Goal: Complete application form

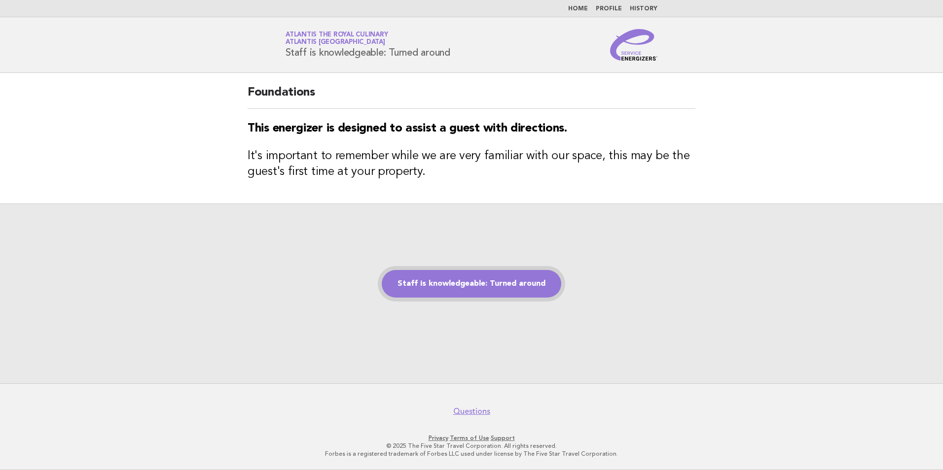
click at [478, 286] on link "Staff is knowledgeable: Turned around" at bounding box center [472, 284] width 180 height 28
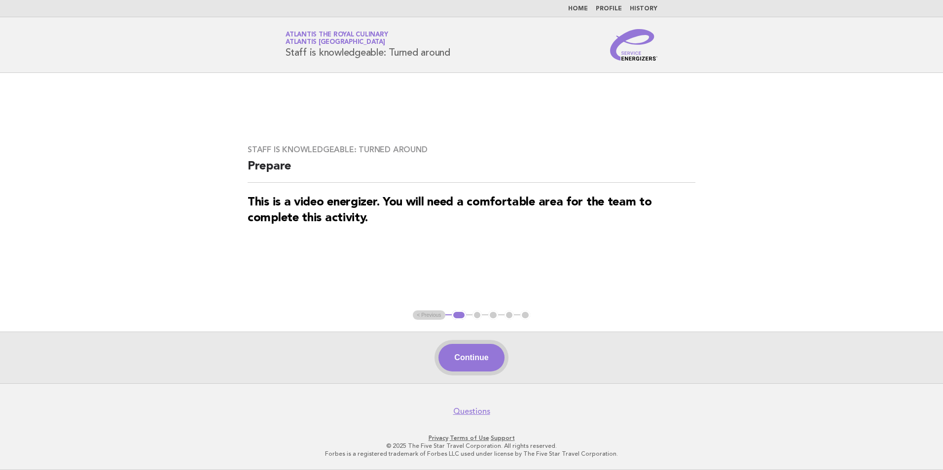
click at [470, 356] on button "Continue" at bounding box center [471, 358] width 66 height 28
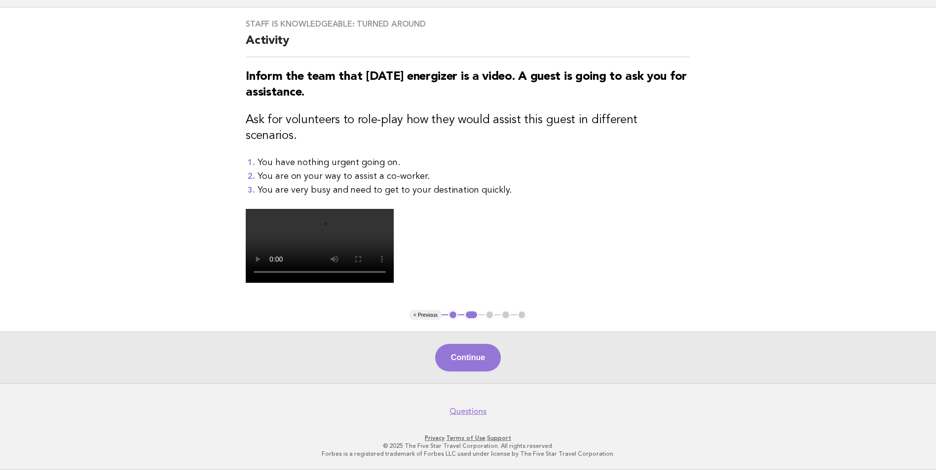
scroll to position [228, 0]
click at [472, 358] on button "Continue" at bounding box center [468, 358] width 66 height 28
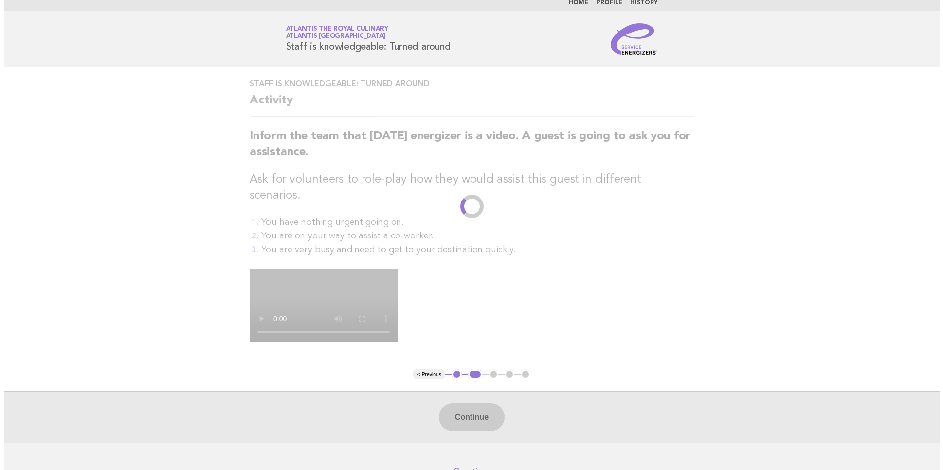
scroll to position [0, 0]
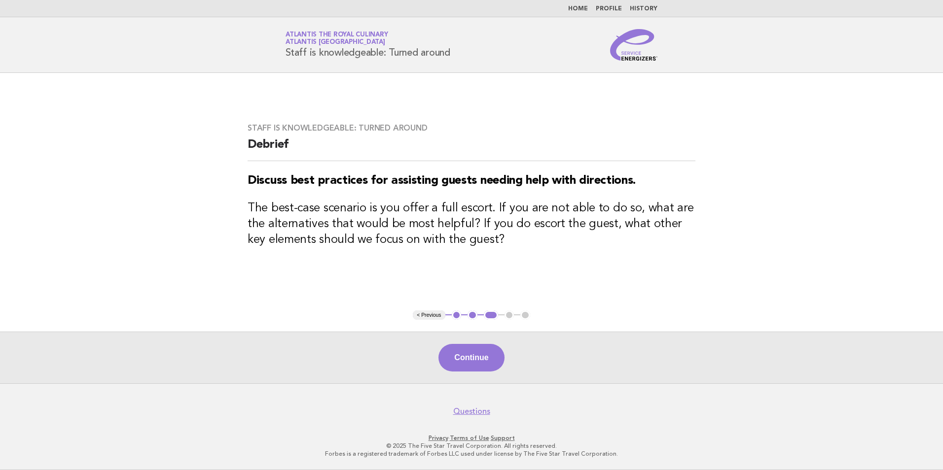
click at [472, 358] on button "Continue" at bounding box center [471, 358] width 66 height 28
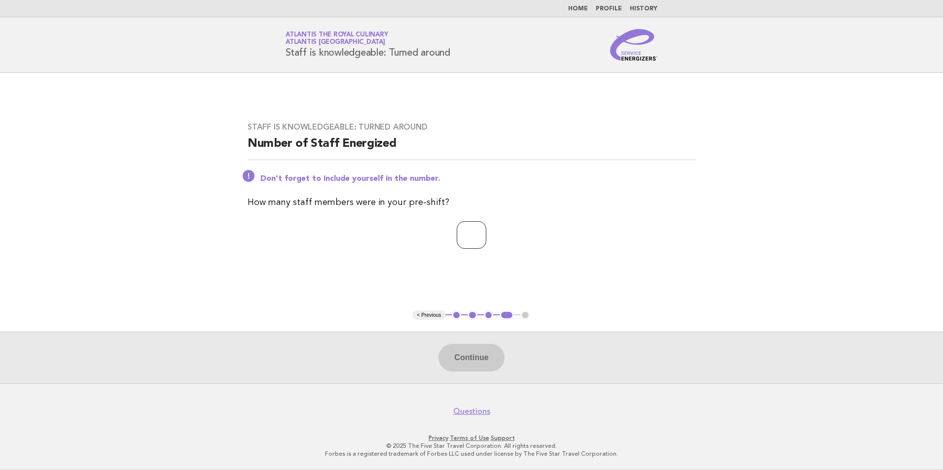
click at [468, 241] on input "number" at bounding box center [472, 235] width 30 height 28
type input "**"
click at [471, 363] on button "Continue" at bounding box center [471, 358] width 66 height 28
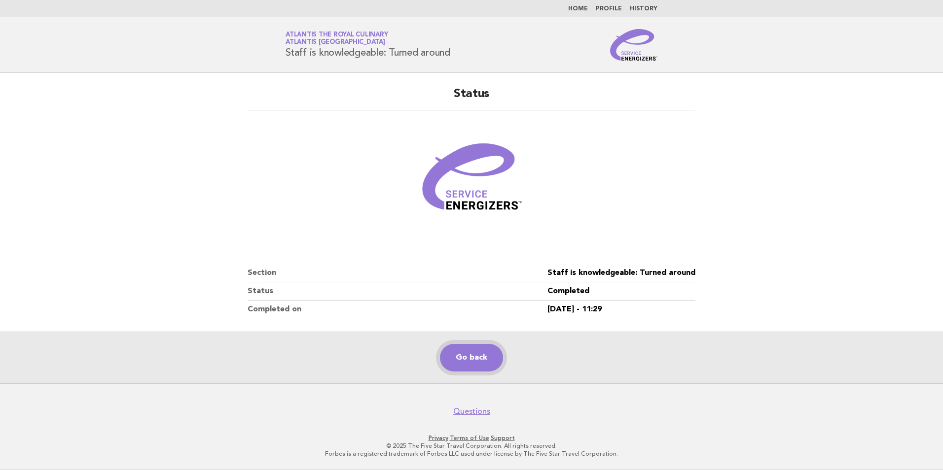
drag, startPoint x: 471, startPoint y: 360, endPoint x: 470, endPoint y: 349, distance: 10.5
click at [471, 360] on link "Go back" at bounding box center [471, 358] width 63 height 28
